Goal: Download file/media

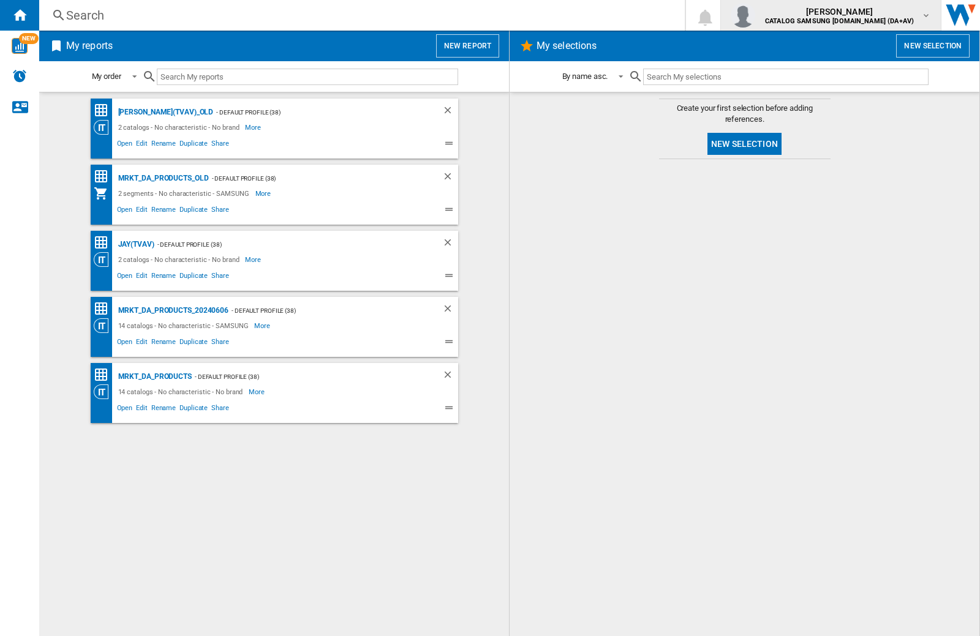
click at [755, 15] on img "button" at bounding box center [743, 15] width 25 height 25
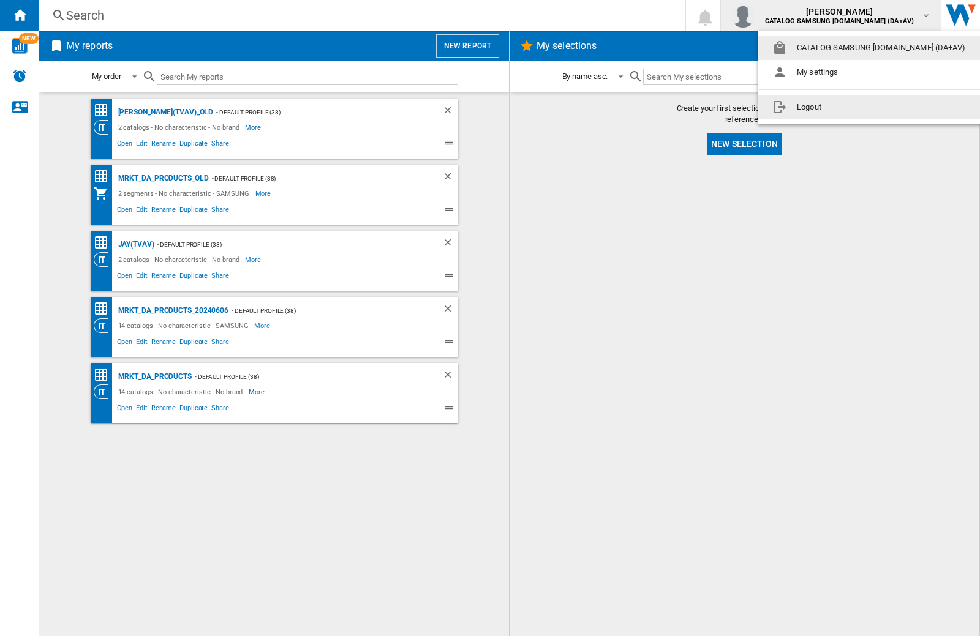
click at [852, 107] on button "Logout" at bounding box center [871, 107] width 227 height 25
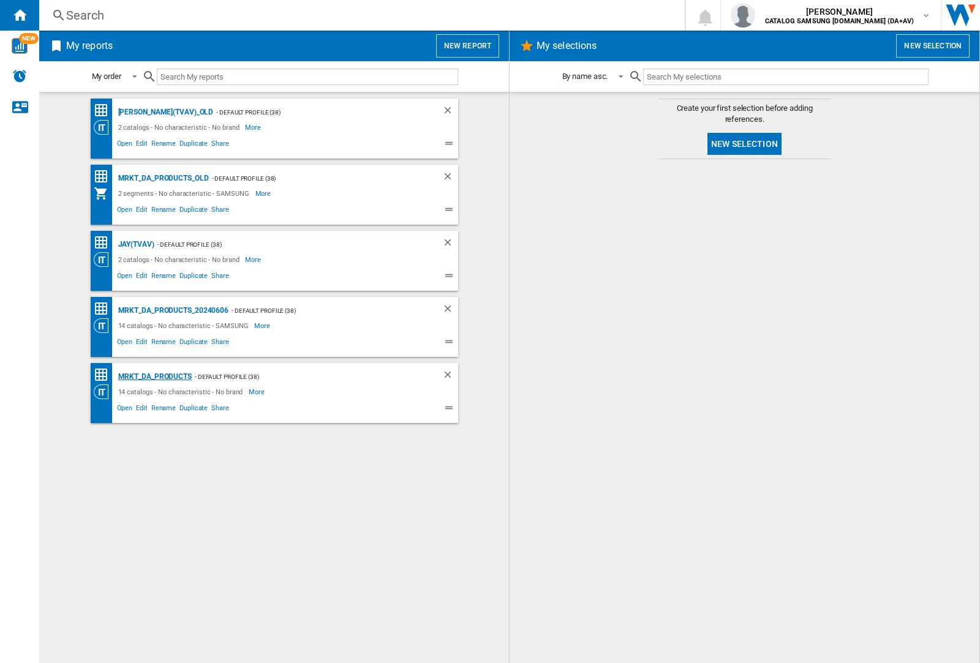
click at [154, 377] on div "MRKT_DA_PRODUCTS" at bounding box center [153, 376] width 77 height 15
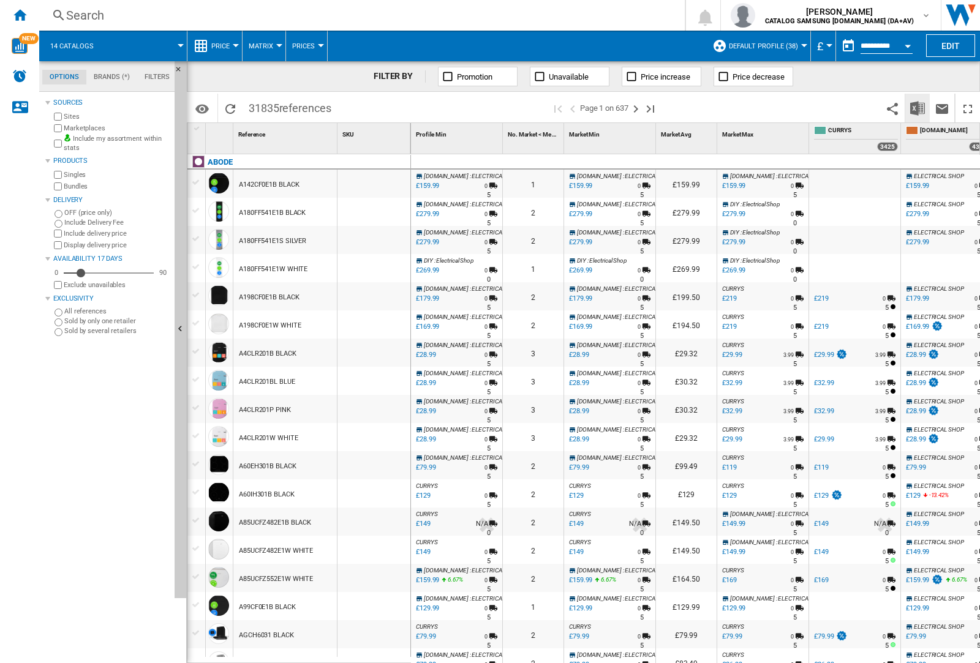
click at [917, 107] on img "Download in Excel" at bounding box center [917, 108] width 15 height 15
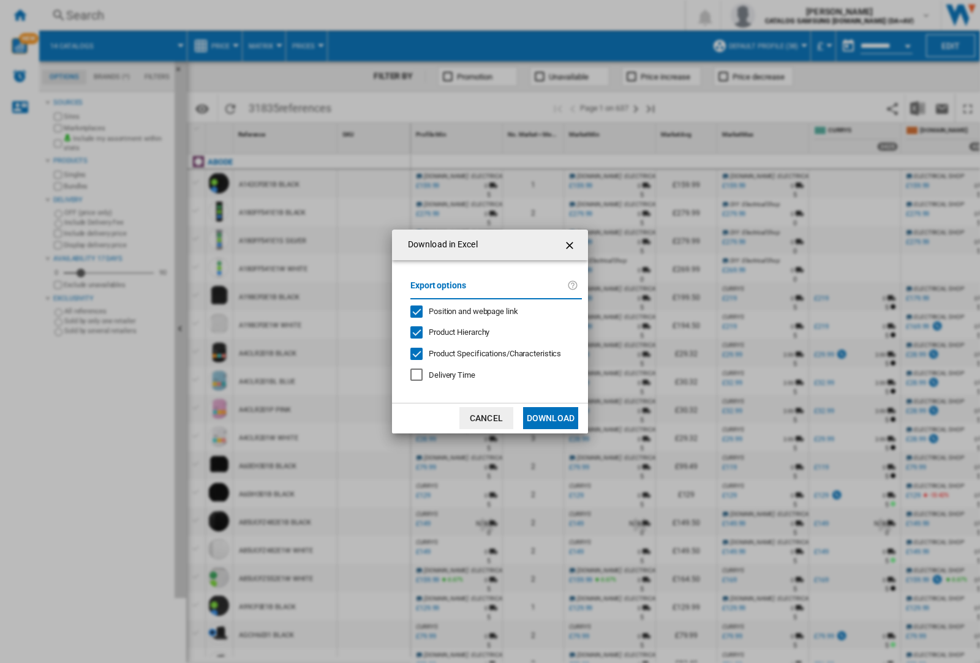
click at [466, 311] on span "Position and webpage link" at bounding box center [473, 311] width 89 height 9
click at [551, 418] on button "Download" at bounding box center [550, 418] width 55 height 22
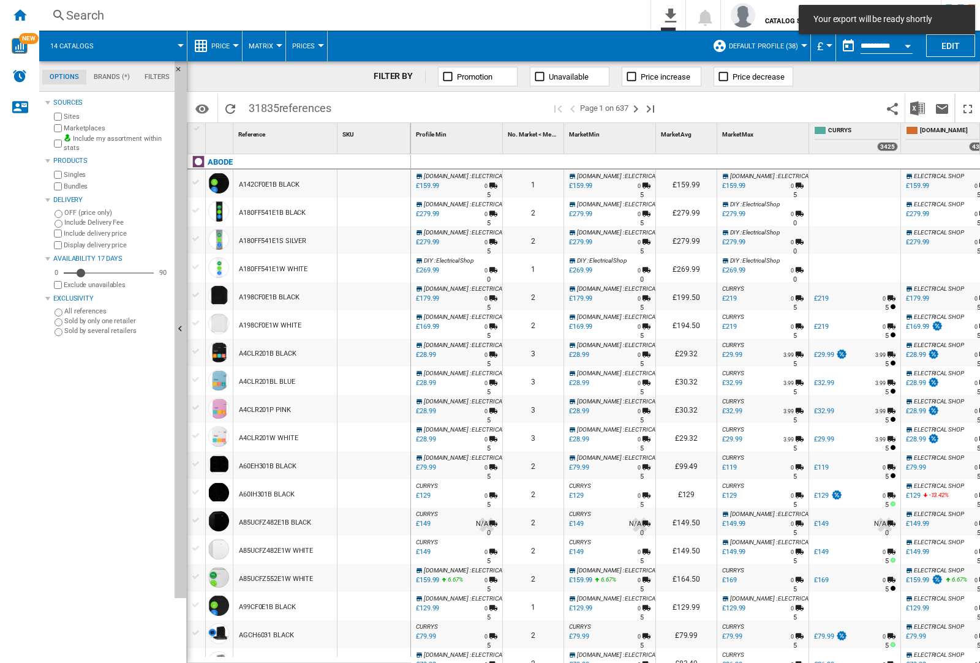
click at [382, 209] on div at bounding box center [374, 212] width 73 height 28
